Goal: Task Accomplishment & Management: Manage account settings

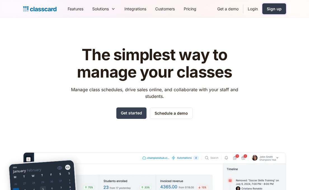
click at [273, 10] on div "Sign up" at bounding box center [273, 9] width 15 height 6
click at [252, 7] on link "Login" at bounding box center [252, 9] width 19 height 13
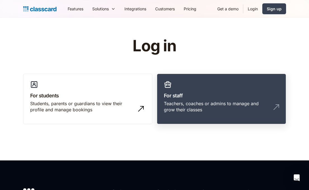
click at [192, 109] on div "Teachers, coaches or admins to manage and grow their classes" at bounding box center [216, 107] width 104 height 13
